Goal: Task Accomplishment & Management: Complete application form

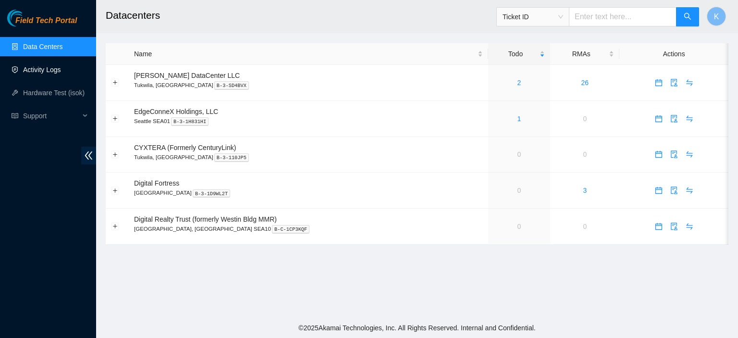
click at [50, 74] on link "Activity Logs" at bounding box center [42, 70] width 38 height 8
click at [54, 69] on link "Activity Logs" at bounding box center [42, 70] width 38 height 8
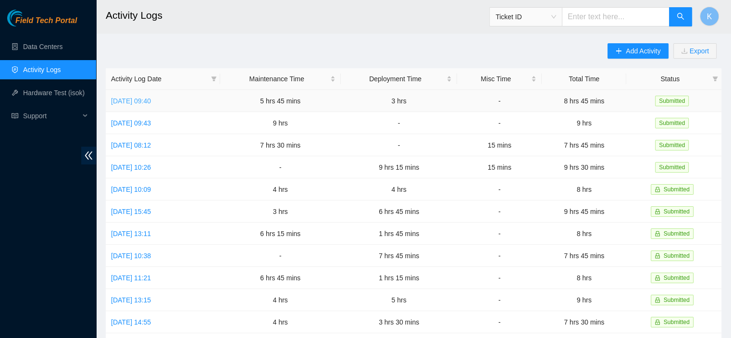
click at [151, 100] on link "Thu, 11 Sep 2025 09:40" at bounding box center [131, 101] width 40 height 8
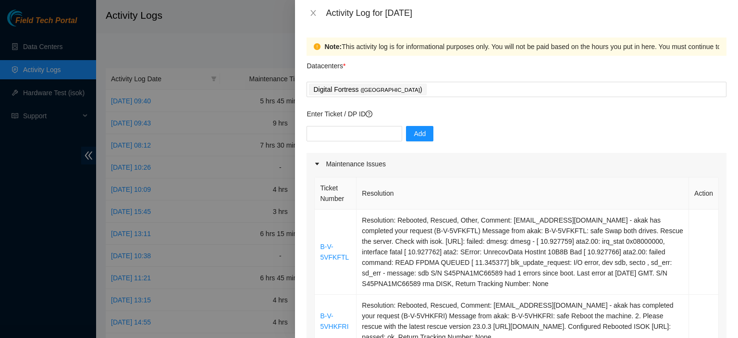
click at [438, 197] on th "Resolution" at bounding box center [523, 193] width 333 height 32
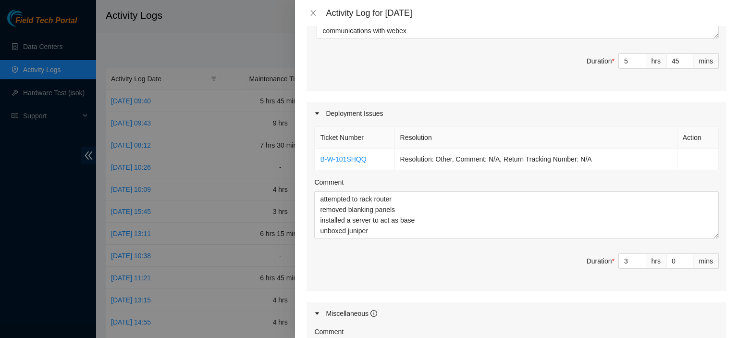
scroll to position [419, 0]
click at [349, 160] on link "B-W-101SHQQ" at bounding box center [343, 161] width 46 height 8
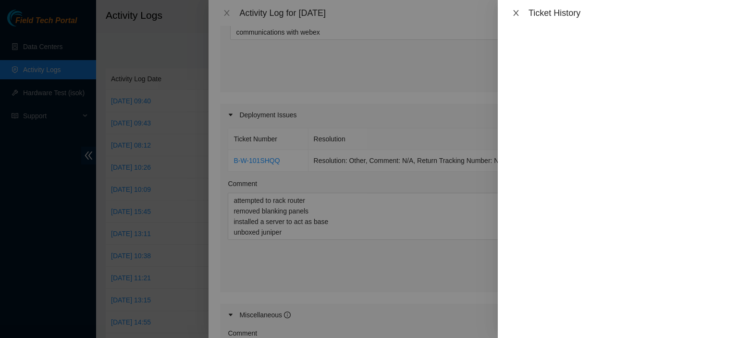
click at [515, 14] on icon "close" at bounding box center [515, 13] width 5 height 6
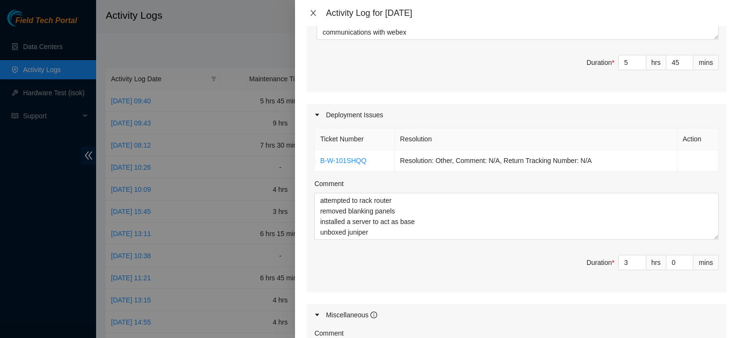
click at [316, 16] on icon "close" at bounding box center [314, 13] width 8 height 8
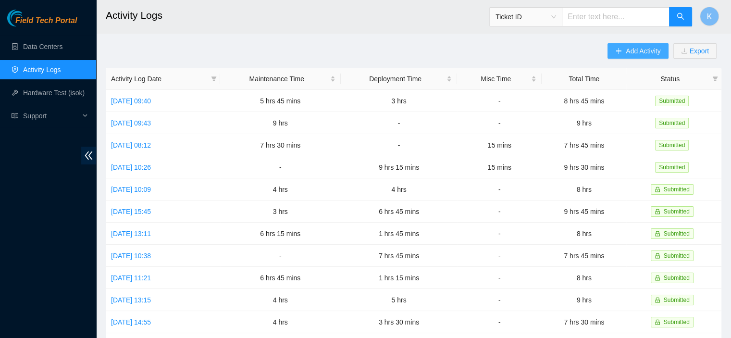
click at [633, 48] on span "Add Activity" at bounding box center [643, 51] width 35 height 11
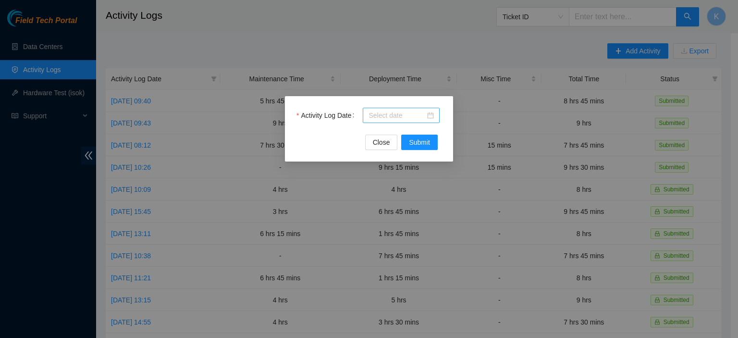
click at [414, 115] on input "Activity Log Date" at bounding box center [397, 115] width 57 height 11
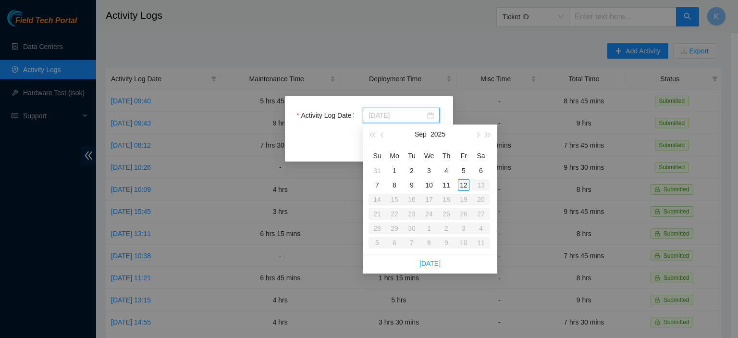
type input "2025-09-12"
click at [462, 185] on div "12" at bounding box center [464, 185] width 12 height 12
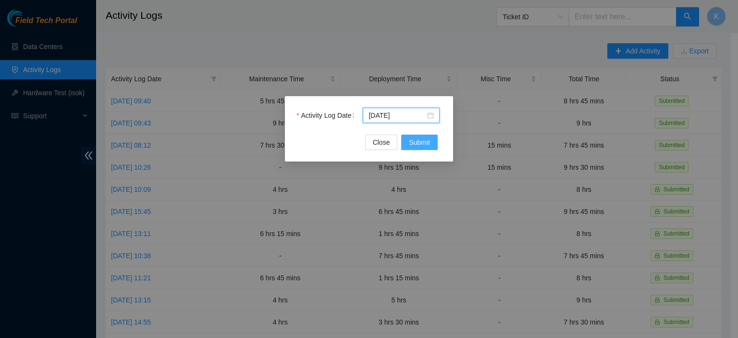
click at [425, 142] on span "Submit" at bounding box center [419, 142] width 21 height 11
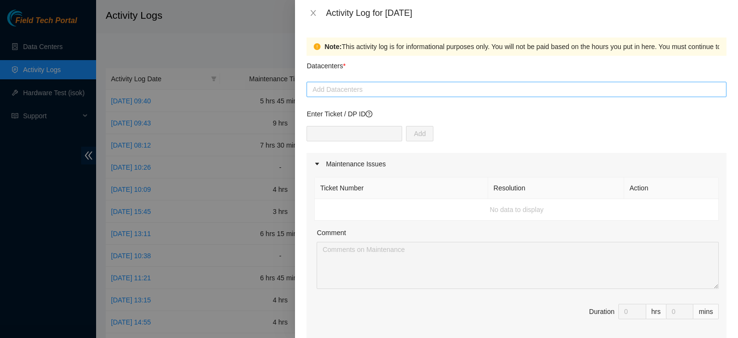
click at [370, 91] on div at bounding box center [516, 90] width 415 height 12
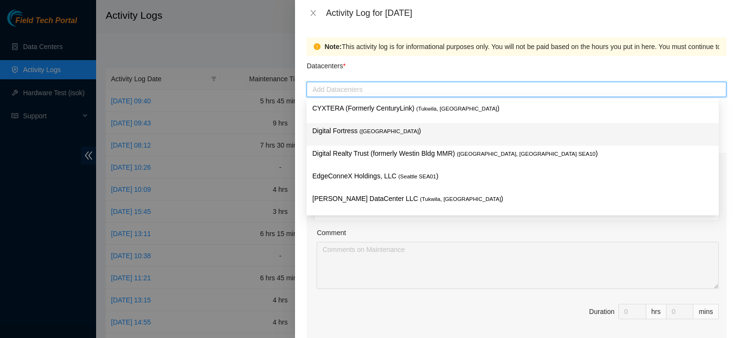
click at [366, 134] on span "( Seattle" at bounding box center [390, 131] width 60 height 6
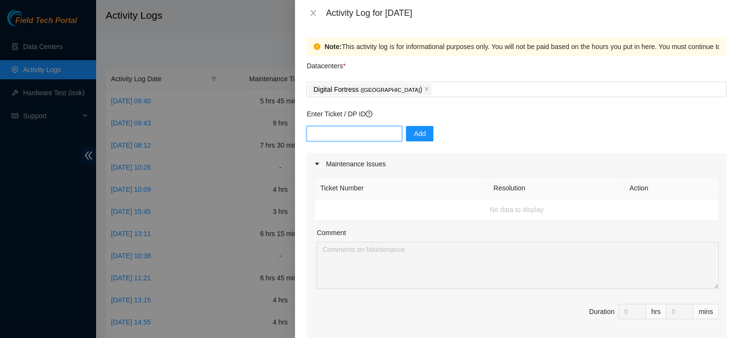
click at [351, 129] on input "text" at bounding box center [355, 133] width 96 height 15
paste input "DP81024"
type input "DP81024"
click at [415, 128] on button "Add" at bounding box center [419, 133] width 27 height 15
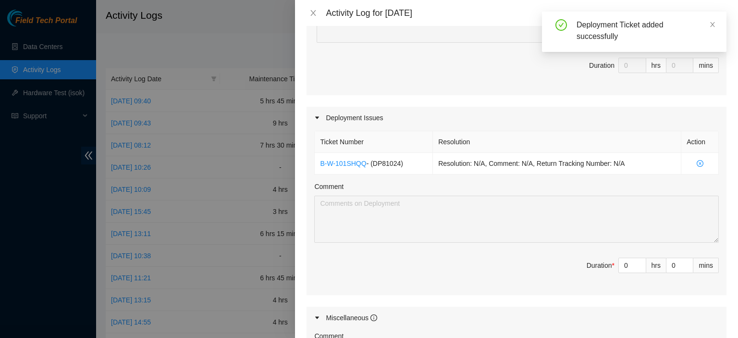
scroll to position [249, 0]
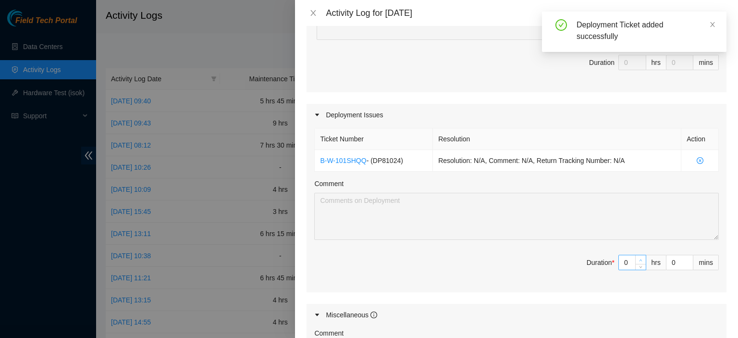
type input "1"
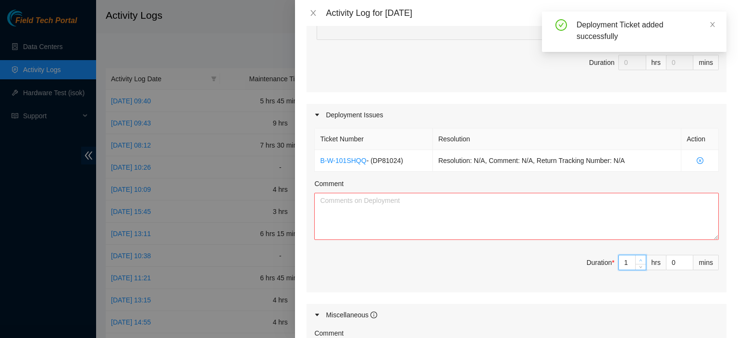
click at [639, 259] on icon "up" at bounding box center [640, 260] width 3 height 3
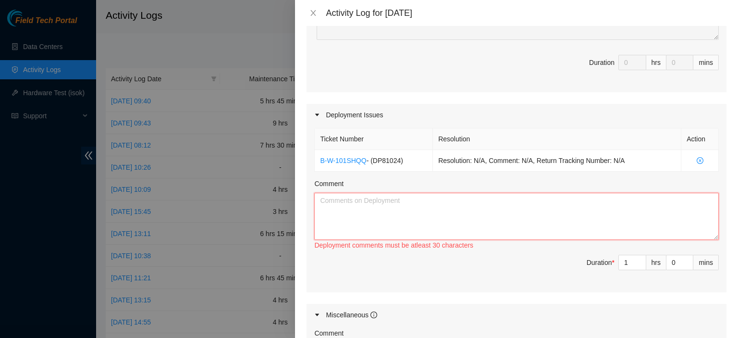
click at [625, 224] on textarea "Comment" at bounding box center [516, 216] width 405 height 47
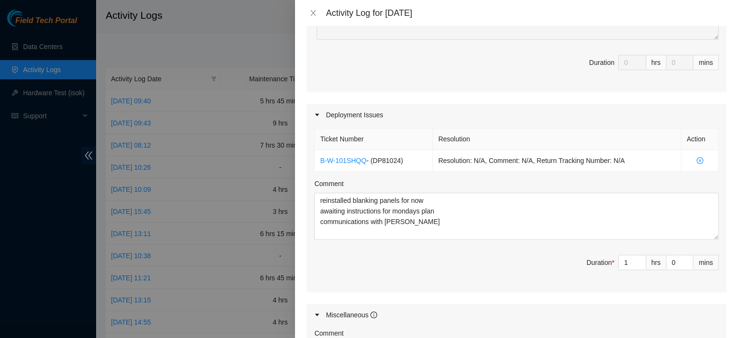
scroll to position [405, 0]
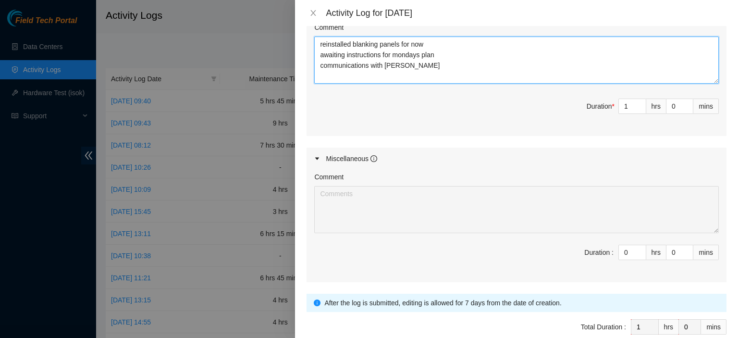
click at [418, 78] on textarea "reinstalled blanking panels for now awaiting instructions for mondays plan comm…" at bounding box center [516, 60] width 405 height 47
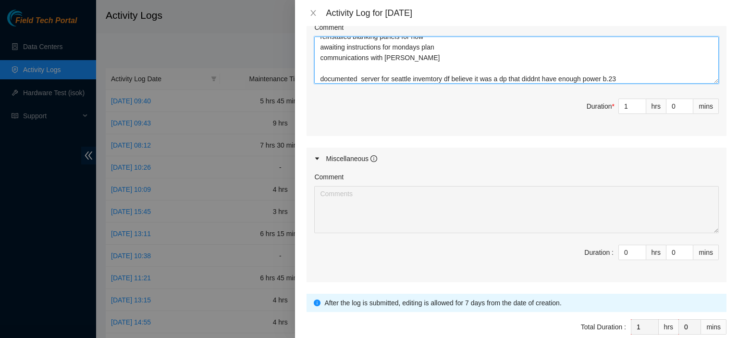
click at [431, 77] on textarea "reinstalled blanking panels for now awaiting instructions for mondays plan comm…" at bounding box center [516, 60] width 405 height 47
click at [401, 78] on textarea "reinstalled blanking panels for now awaiting instructions for mondays plan comm…" at bounding box center [516, 60] width 405 height 47
click at [396, 80] on textarea "reinstalled blanking panels for now awaiting instructions for mondays plan comm…" at bounding box center [516, 60] width 405 height 47
click at [631, 78] on textarea "reinstalled blanking panels for now awaiting instructions for mondays plan comm…" at bounding box center [516, 60] width 405 height 47
type textarea "reinstalled blanking panels for now awaiting instructions for mondays plan comm…"
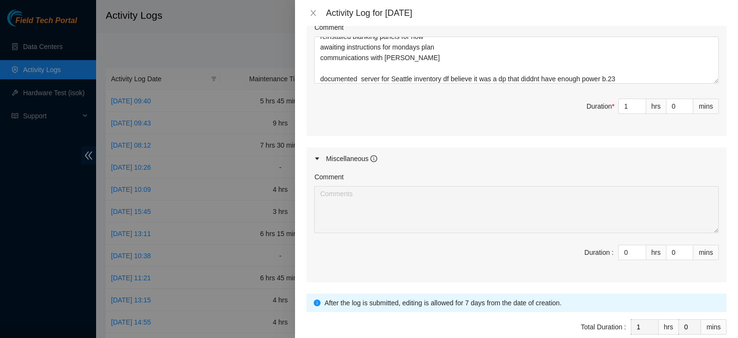
scroll to position [452, 0]
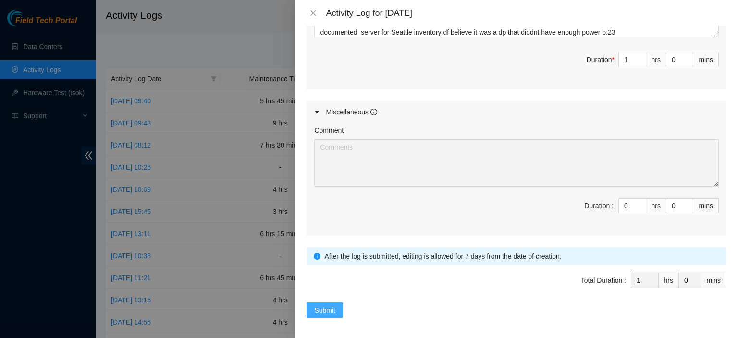
click at [329, 305] on span "Submit" at bounding box center [324, 310] width 21 height 11
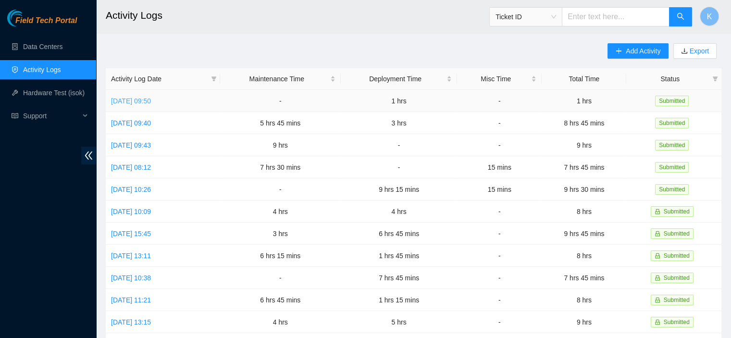
click at [135, 101] on link "[DATE] 09:50" at bounding box center [131, 101] width 40 height 8
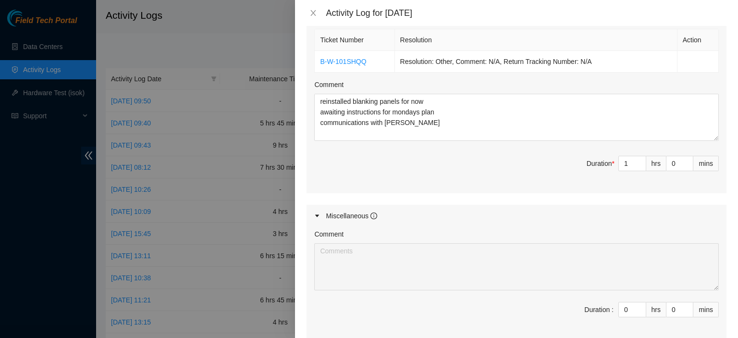
scroll to position [347, 0]
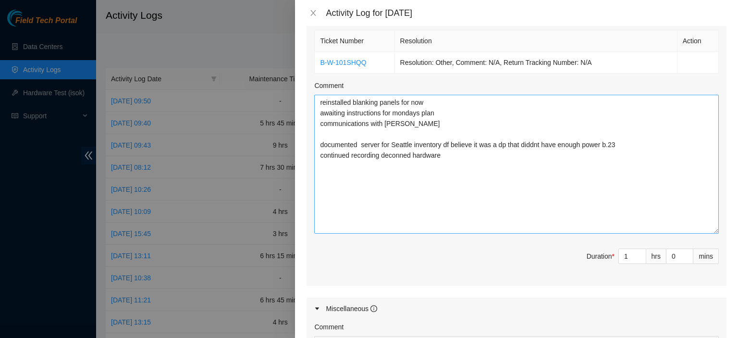
drag, startPoint x: 709, startPoint y: 135, endPoint x: 680, endPoint y: 193, distance: 64.9
click at [700, 223] on textarea "reinstalled blanking panels for now awaiting instructions for mondays plan comm…" at bounding box center [516, 164] width 405 height 139
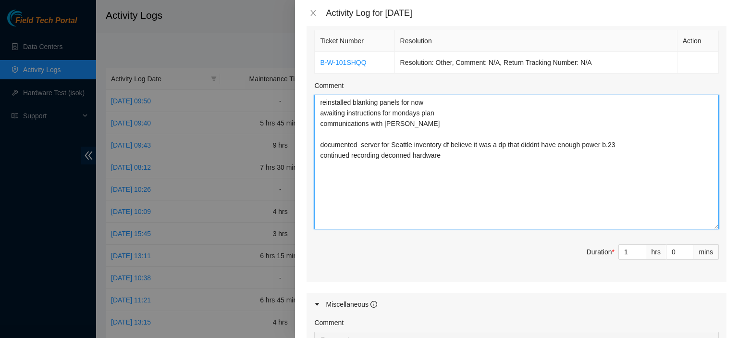
click at [627, 178] on textarea "reinstalled blanking panels for now awaiting instructions for mondays plan comm…" at bounding box center [516, 162] width 405 height 135
type textarea "reinstalled blanking panels for now awaiting instructions for mondays plan comm…"
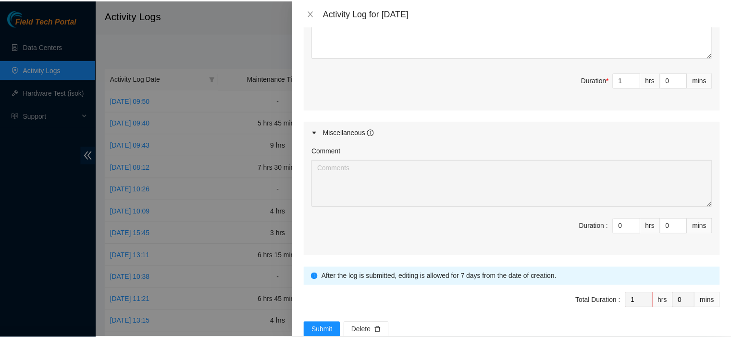
scroll to position [520, 0]
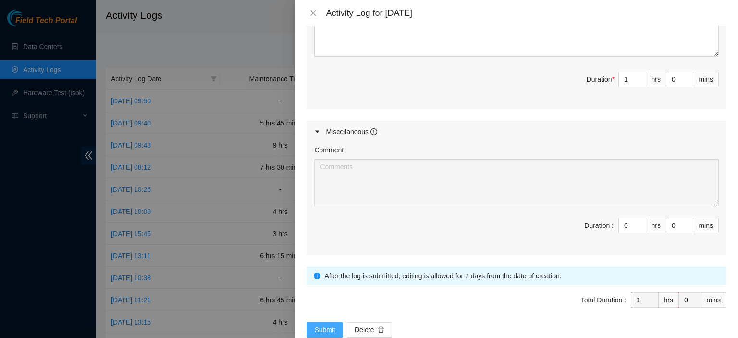
click at [324, 326] on span "Submit" at bounding box center [324, 329] width 21 height 11
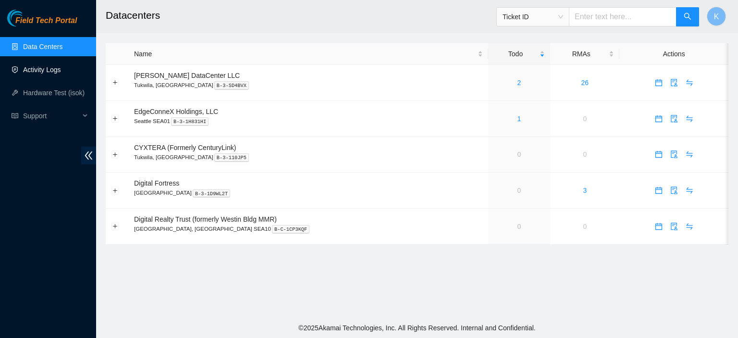
click at [45, 72] on link "Activity Logs" at bounding box center [42, 70] width 38 height 8
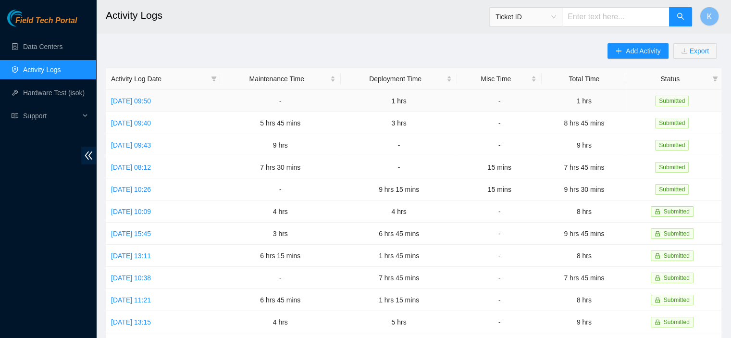
click at [147, 105] on td "Fri, 12 Sep 2025 09:50" at bounding box center [163, 101] width 114 height 22
click at [148, 102] on link "Fri, 12 Sep 2025 09:50" at bounding box center [131, 101] width 40 height 8
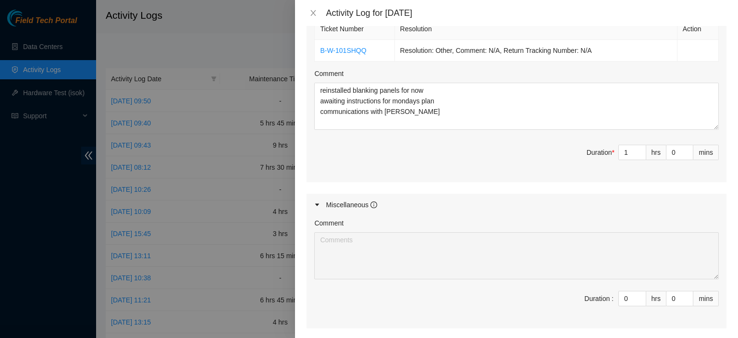
scroll to position [360, 0]
drag, startPoint x: 706, startPoint y: 128, endPoint x: 700, endPoint y: 215, distance: 87.2
click at [700, 215] on div "Maintenance Issues Ticket Number Resolution Action No data to display Comment D…" at bounding box center [517, 60] width 420 height 535
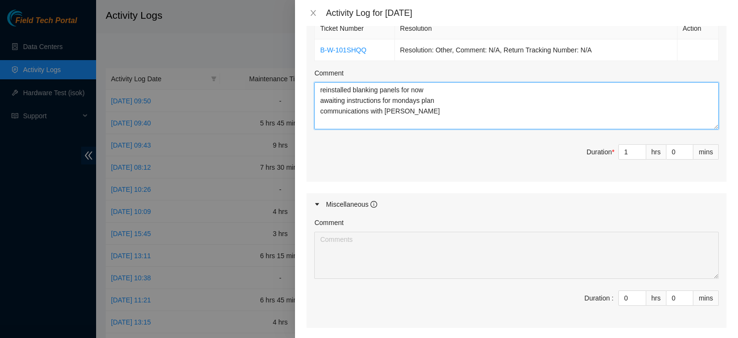
click at [702, 124] on textarea "reinstalled blanking panels for now awaiting instructions for mondays plan comm…" at bounding box center [516, 105] width 405 height 47
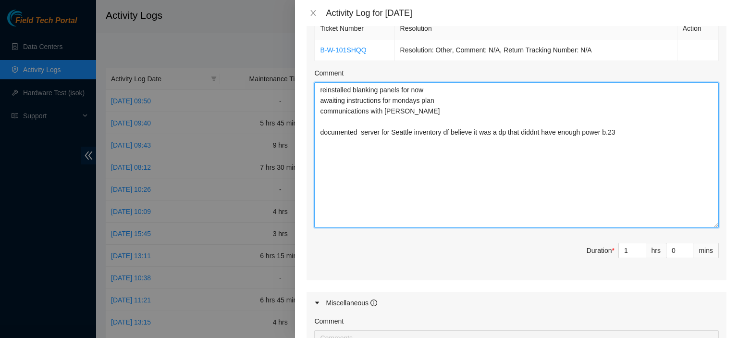
drag, startPoint x: 706, startPoint y: 125, endPoint x: 694, endPoint y: 203, distance: 78.7
click at [700, 224] on textarea "reinstalled blanking panels for now awaiting instructions for mondays plan comm…" at bounding box center [516, 155] width 405 height 146
click at [675, 185] on textarea "reinstalled blanking panels for now awaiting instructions for mondays plan comm…" at bounding box center [516, 154] width 405 height 145
type textarea "reinstalled blanking panels for now awaiting instructions for mondays plan comm…"
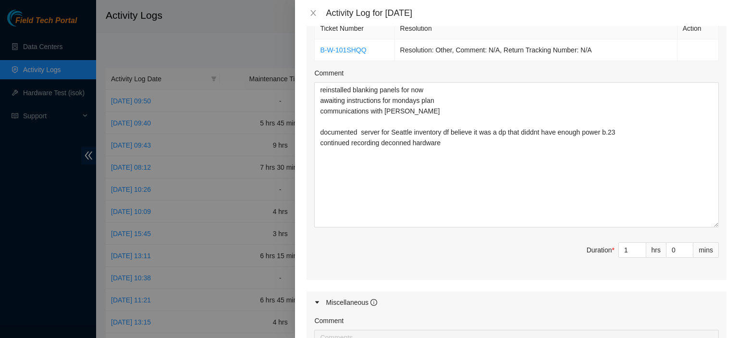
scroll to position [550, 0]
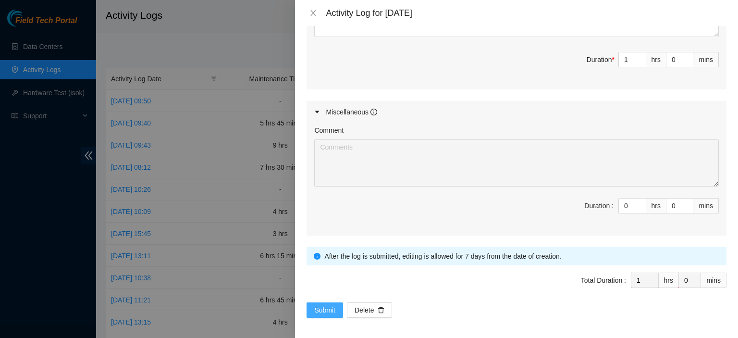
click at [323, 305] on span "Submit" at bounding box center [324, 310] width 21 height 11
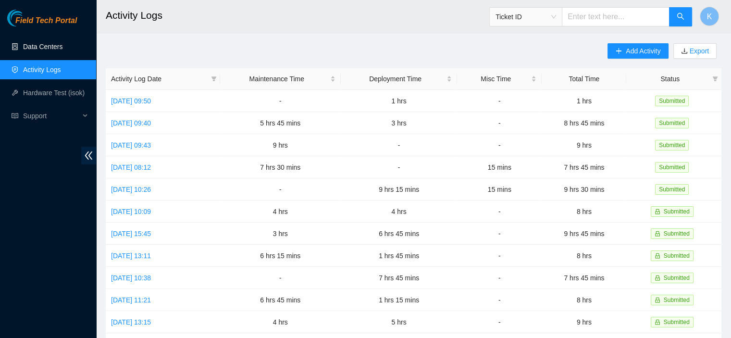
click at [48, 48] on link "Data Centers" at bounding box center [42, 47] width 39 height 8
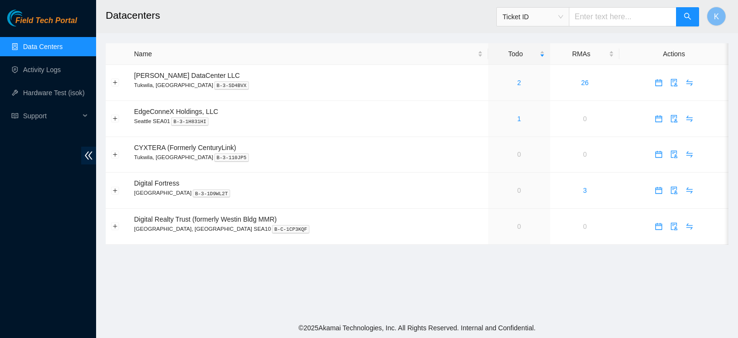
click at [37, 43] on link "Data Centers" at bounding box center [42, 47] width 39 height 8
click at [42, 67] on link "Activity Logs" at bounding box center [42, 70] width 38 height 8
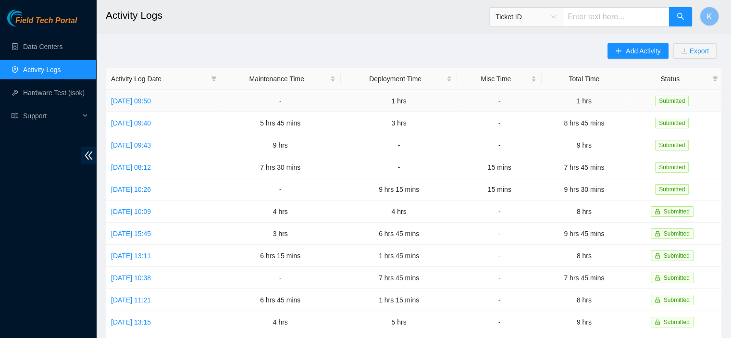
click at [134, 106] on td "[DATE] 09:50" at bounding box center [163, 101] width 114 height 22
click at [151, 100] on link "[DATE] 09:50" at bounding box center [131, 101] width 40 height 8
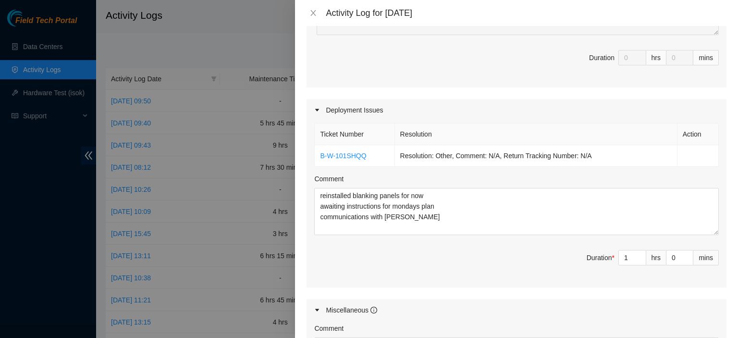
scroll to position [275, 0]
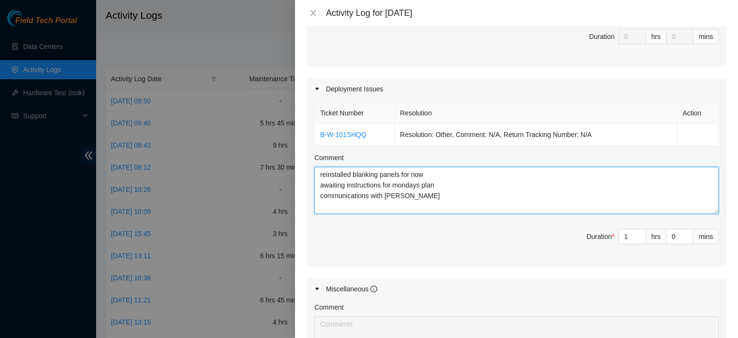
click at [581, 199] on textarea "reinstalled blanking panels for now awaiting instructions for mondays plan comm…" at bounding box center [516, 190] width 405 height 47
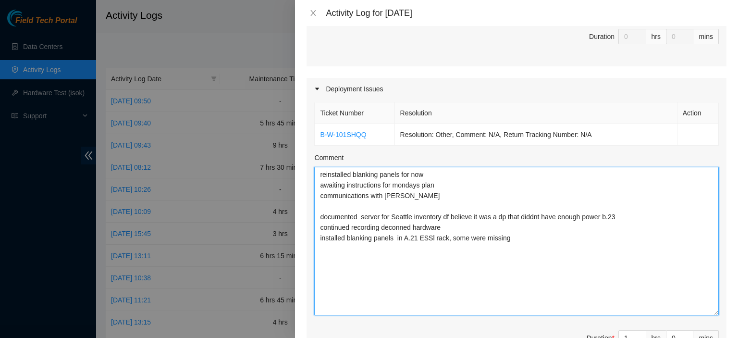
drag, startPoint x: 708, startPoint y: 209, endPoint x: 723, endPoint y: 311, distance: 103.1
click at [723, 311] on div "Note: This activity log is for informational purposes only. You will not be pai…" at bounding box center [516, 182] width 443 height 312
click at [679, 286] on textarea "reinstalled blanking panels for now awaiting instructions for mondays plan comm…" at bounding box center [516, 241] width 405 height 149
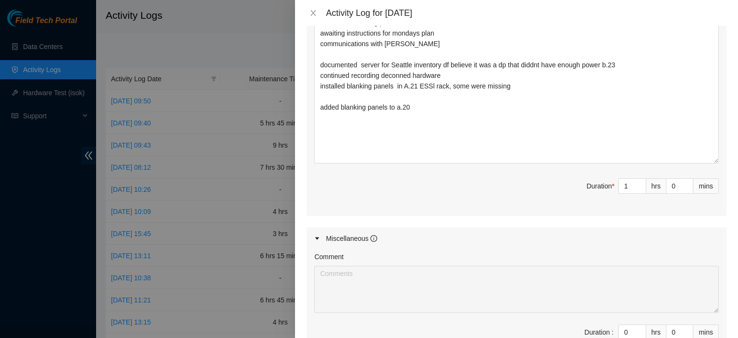
scroll to position [448, 0]
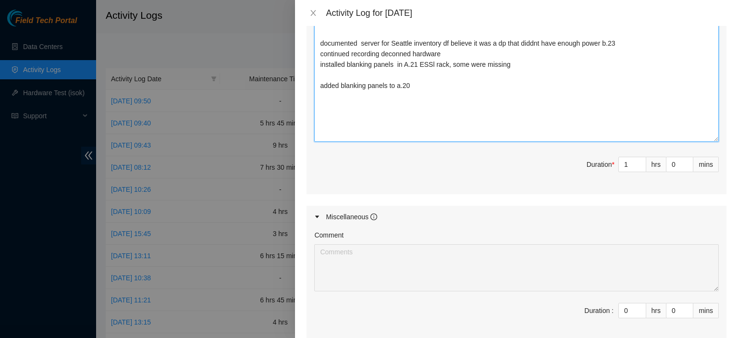
click at [472, 95] on textarea "reinstalled blanking panels for now awaiting instructions for mondays plan comm…" at bounding box center [516, 67] width 405 height 149
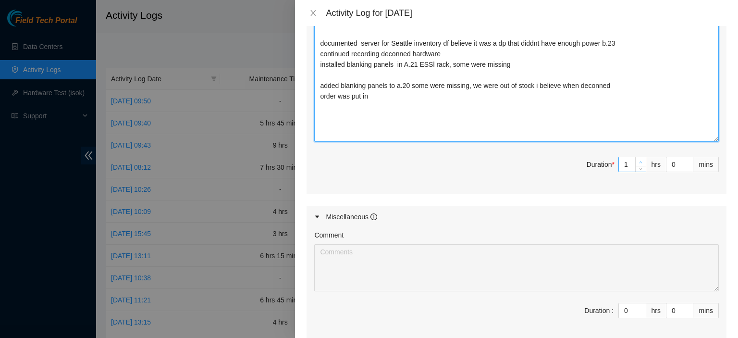
type textarea "reinstalled blanking panels for now awaiting instructions for mondays plan comm…"
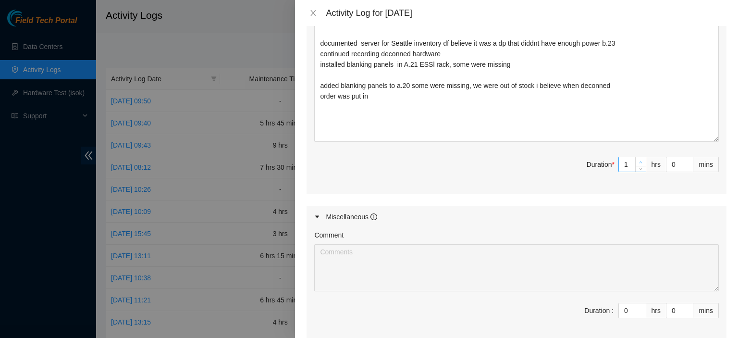
type input "2"
click at [637, 159] on span "Increase Value" at bounding box center [640, 161] width 11 height 9
type input "3"
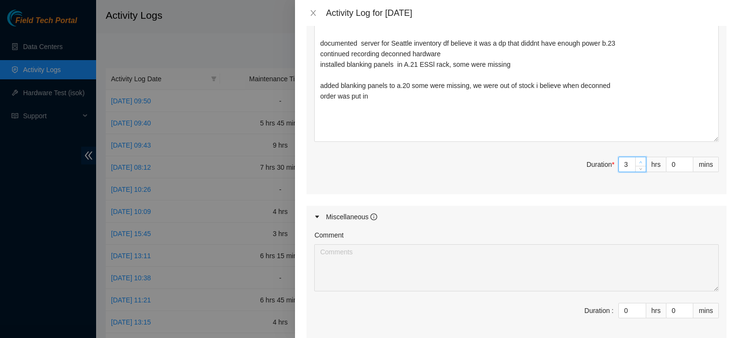
click at [638, 159] on span "up" at bounding box center [641, 162] width 6 height 6
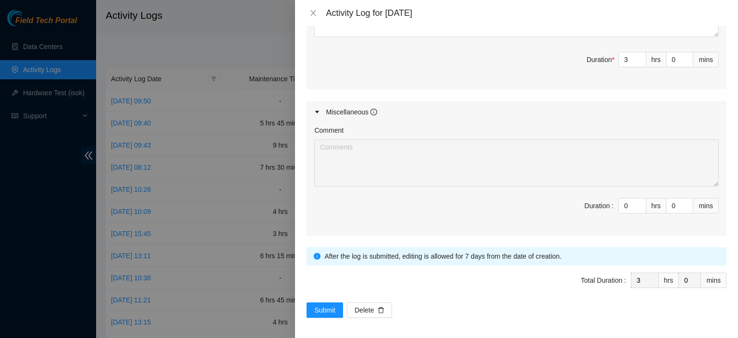
scroll to position [424, 0]
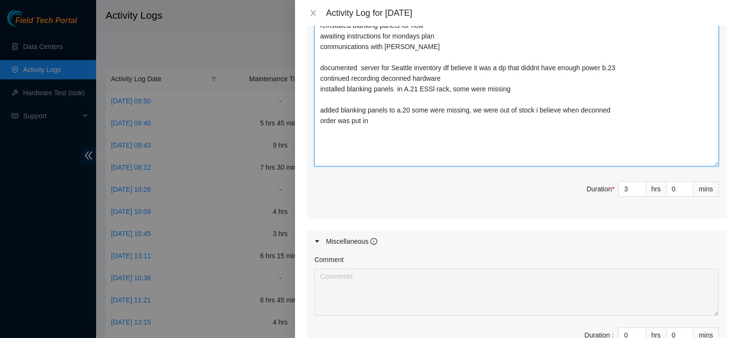
click at [519, 153] on textarea "reinstalled blanking panels for now awaiting instructions for mondays plan comm…" at bounding box center [516, 92] width 405 height 149
type textarea "reinstalled blanking panels for now awaiting instructions for mondays plan comm…"
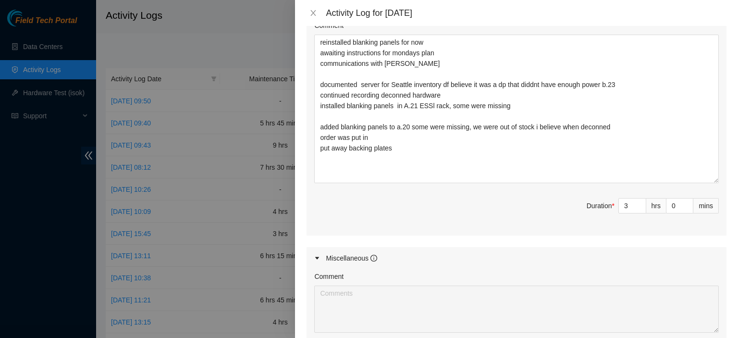
scroll to position [411, 0]
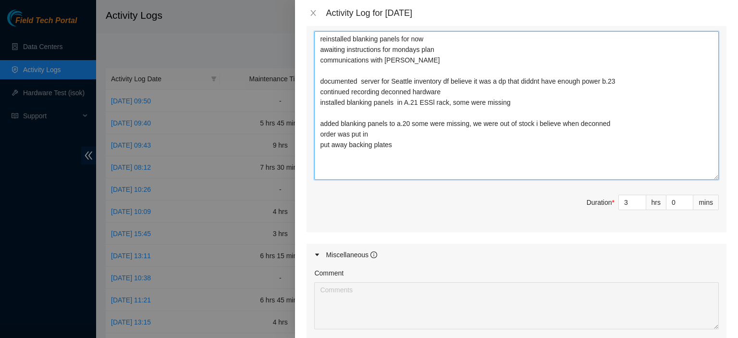
click at [440, 156] on textarea "reinstalled blanking panels for now awaiting instructions for mondays plan comm…" at bounding box center [516, 105] width 405 height 149
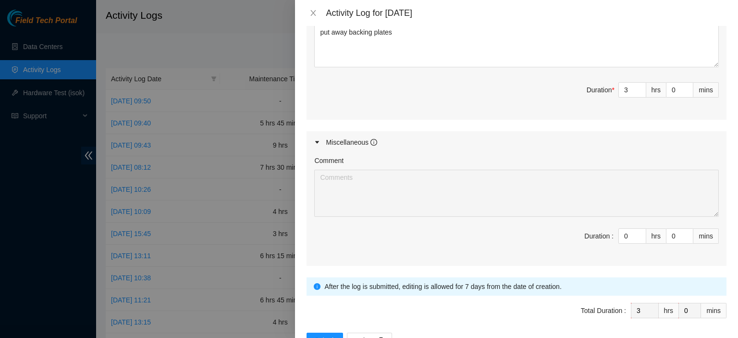
scroll to position [529, 0]
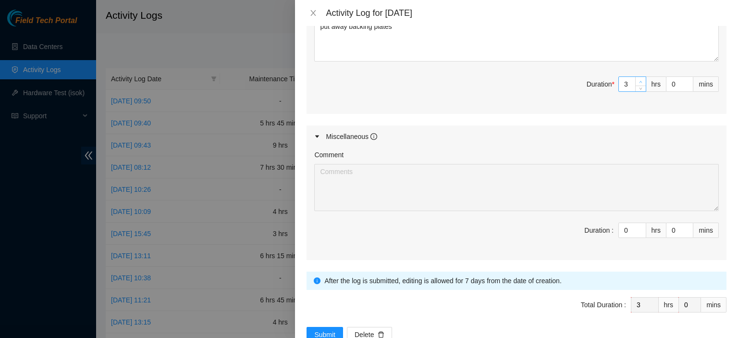
type input "4"
click at [638, 79] on span "up" at bounding box center [641, 82] width 6 height 6
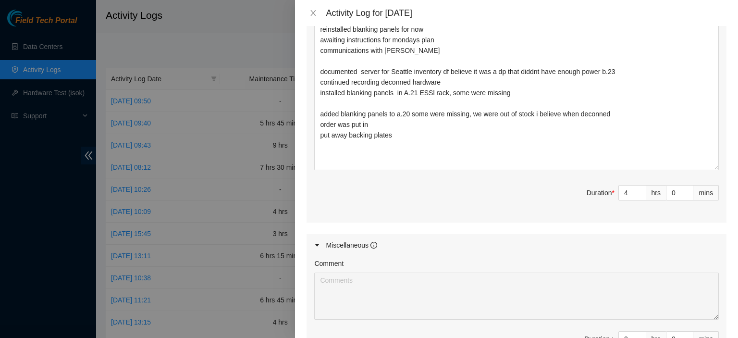
scroll to position [417, 0]
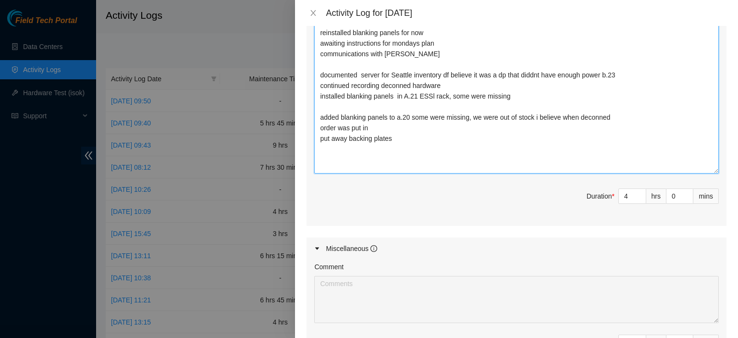
click at [496, 154] on textarea "reinstalled blanking panels for now awaiting instructions for mondays plan comm…" at bounding box center [516, 99] width 405 height 149
click at [345, 149] on textarea "reinstalled blanking panels for now awaiting instructions for mondays plan comm…" at bounding box center [516, 99] width 405 height 149
type textarea "reinstalled blanking panels for now awaiting instructions for mondays plan comm…"
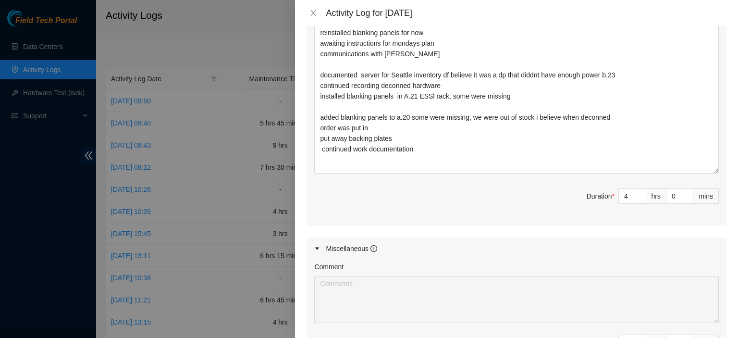
scroll to position [553, 0]
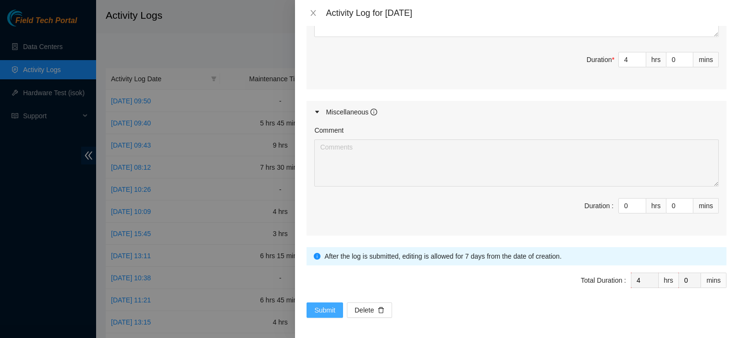
click at [317, 308] on span "Submit" at bounding box center [324, 310] width 21 height 11
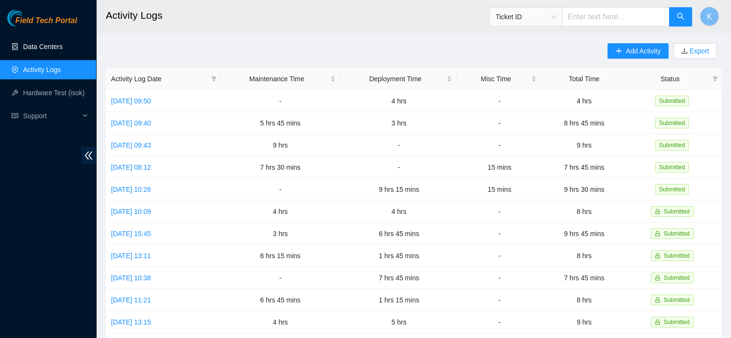
click at [55, 43] on link "Data Centers" at bounding box center [42, 47] width 39 height 8
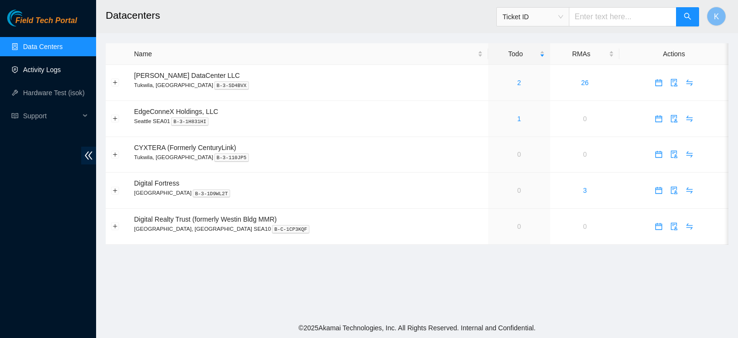
click at [29, 74] on link "Activity Logs" at bounding box center [42, 70] width 38 height 8
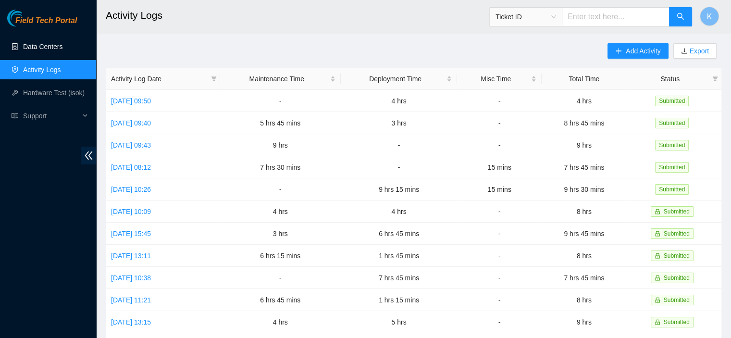
click at [40, 44] on link "Data Centers" at bounding box center [42, 47] width 39 height 8
